Goal: Check status: Check status

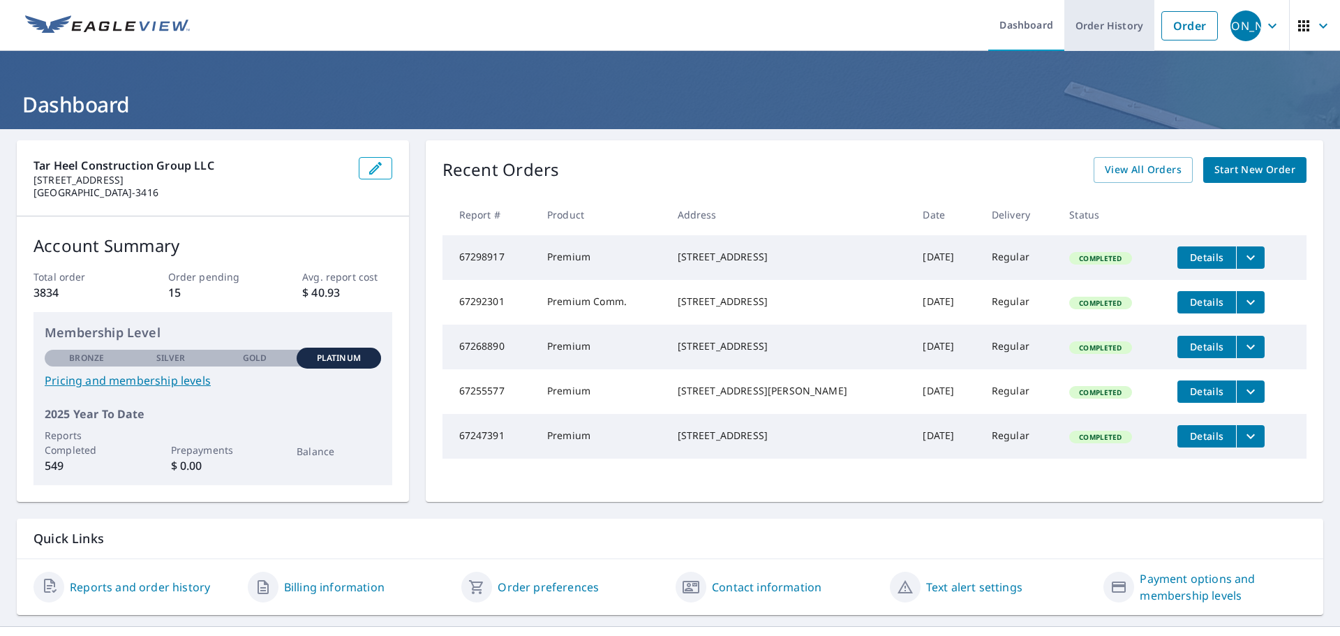
click at [1133, 21] on link "Order History" at bounding box center [1110, 25] width 90 height 51
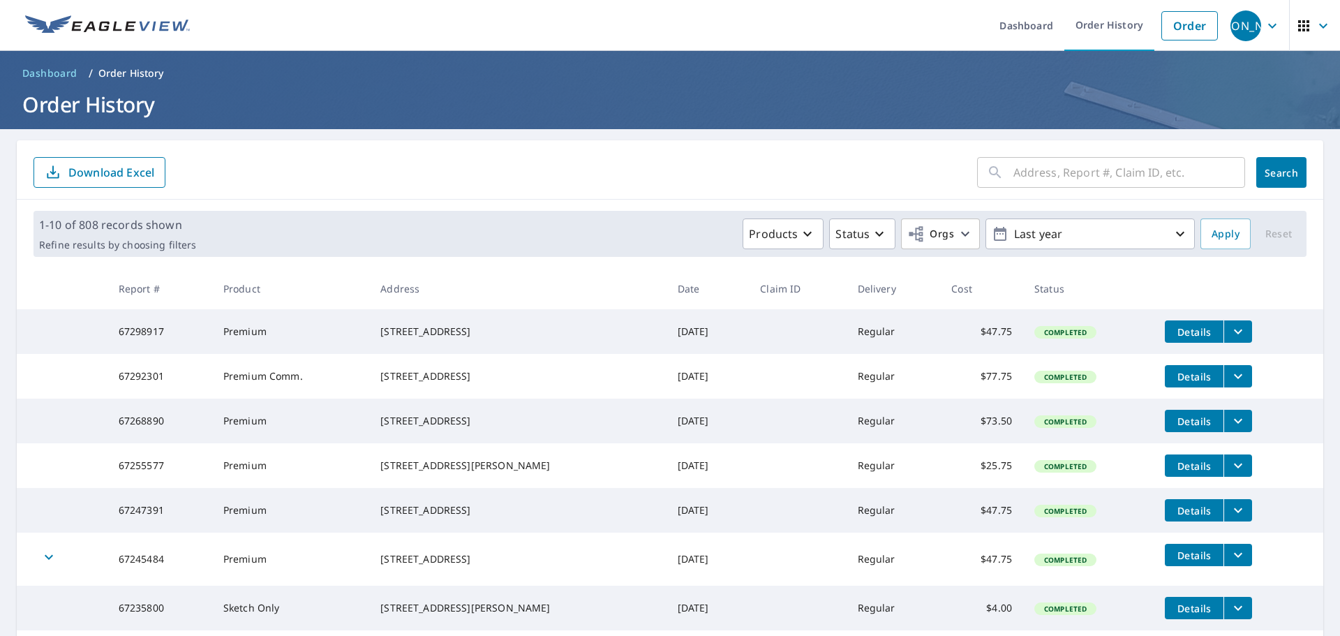
click at [1067, 172] on input "text" at bounding box center [1130, 172] width 232 height 39
paste input "[STREET_ADDRESS][PERSON_NAME]"
type input "[STREET_ADDRESS][PERSON_NAME]"
click at [1322, 162] on main "[STREET_ADDRESS][PERSON_NAME] ​ Search Download Excel 1-10 of 808 records shown…" at bounding box center [670, 480] width 1340 height 702
click at [1299, 168] on div "[STREET_ADDRESS][PERSON_NAME] ​ Search Download Excel" at bounding box center [670, 169] width 1307 height 59
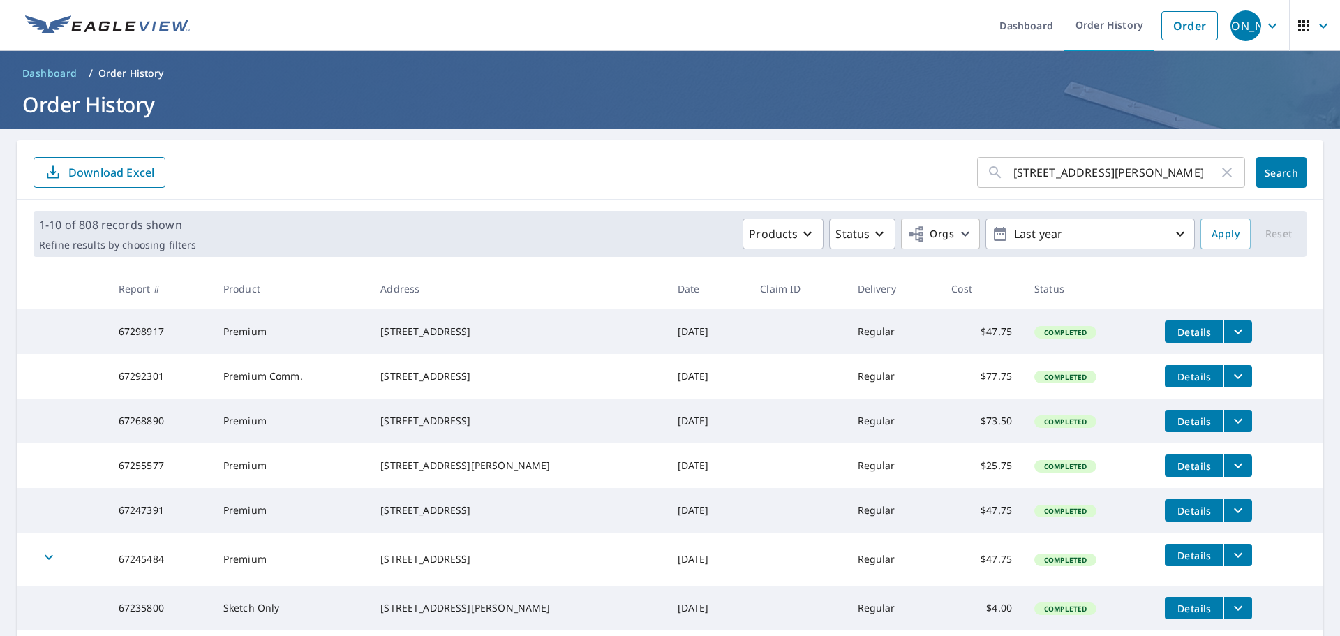
click at [1276, 168] on span "Search" at bounding box center [1282, 172] width 28 height 13
